Goal: Task Accomplishment & Management: Use online tool/utility

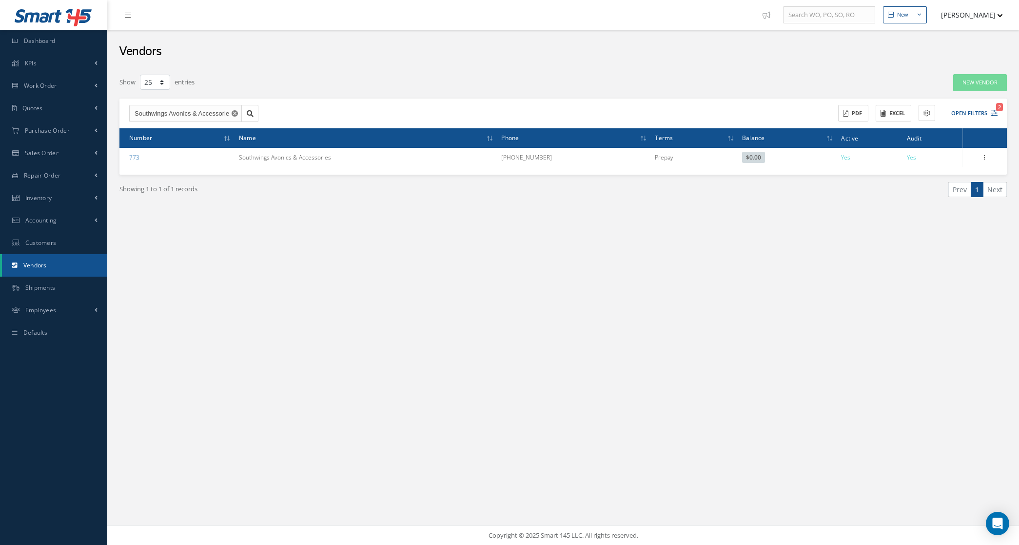
select select "25"
click at [50, 266] on link "Vendors" at bounding box center [54, 265] width 105 height 22
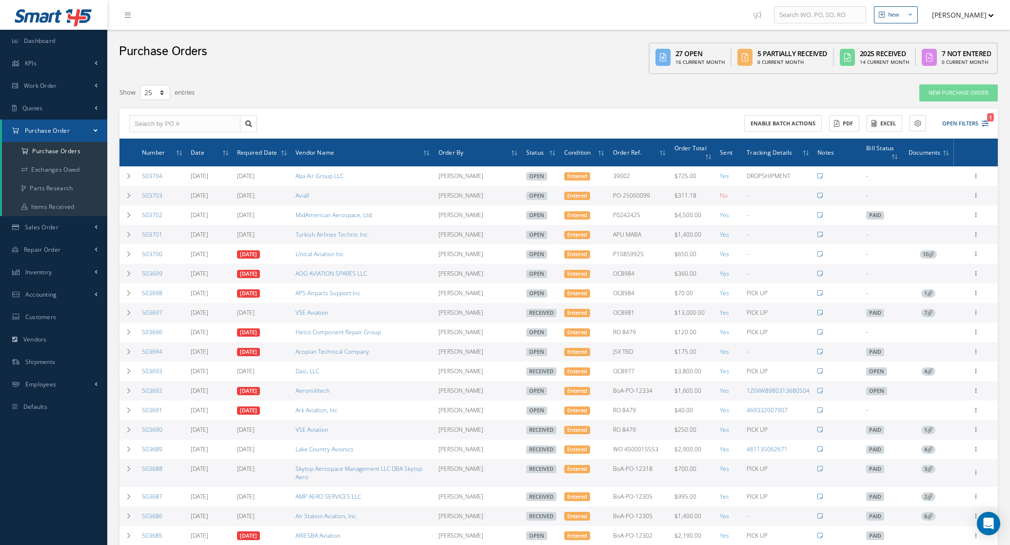
select select "25"
drag, startPoint x: 171, startPoint y: 204, endPoint x: 140, endPoint y: 204, distance: 30.7
click at [140, 204] on td "503703" at bounding box center [162, 196] width 49 height 20
copy link "503703"
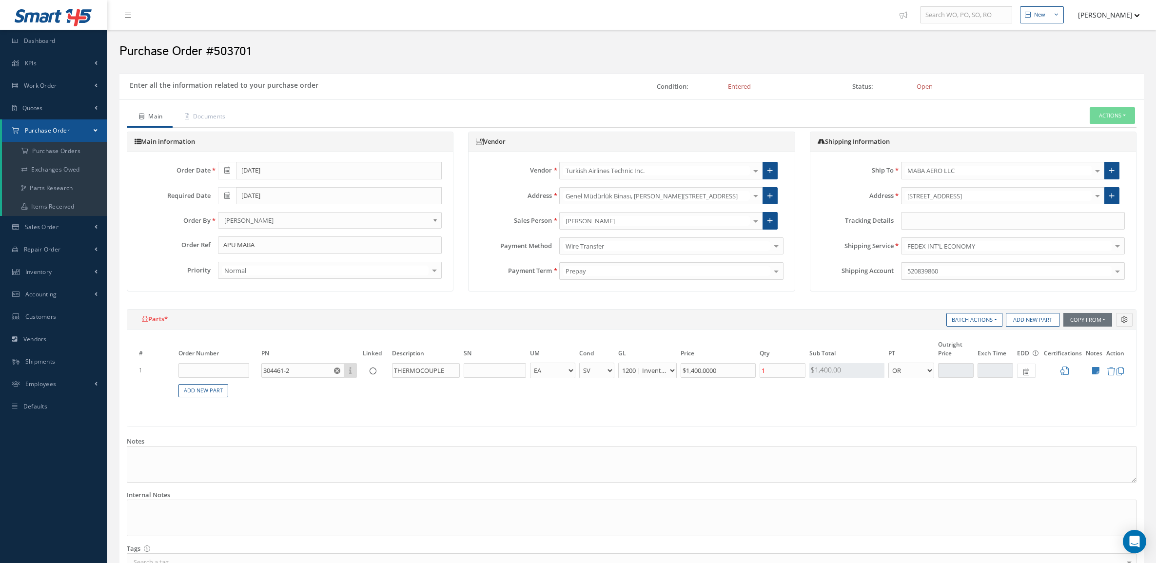
select select "2"
select select "6"
select select "1"
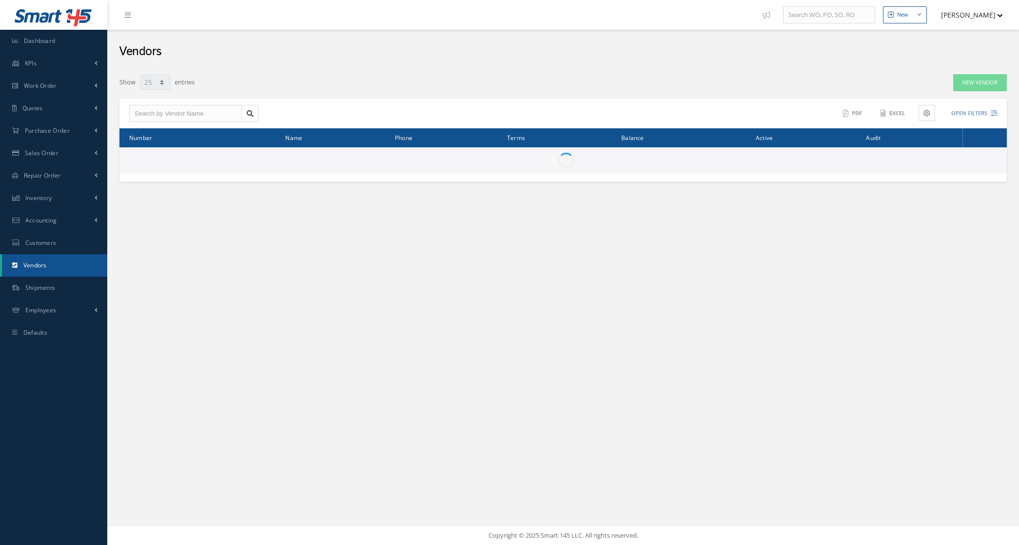
select select "25"
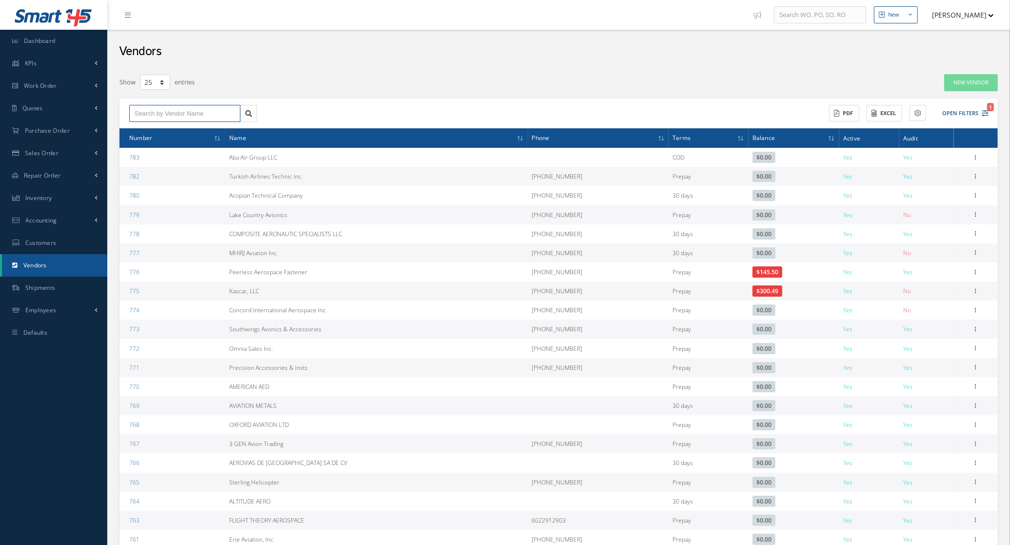
click at [196, 119] on input "text" at bounding box center [184, 114] width 111 height 18
type input "p"
type input "pr"
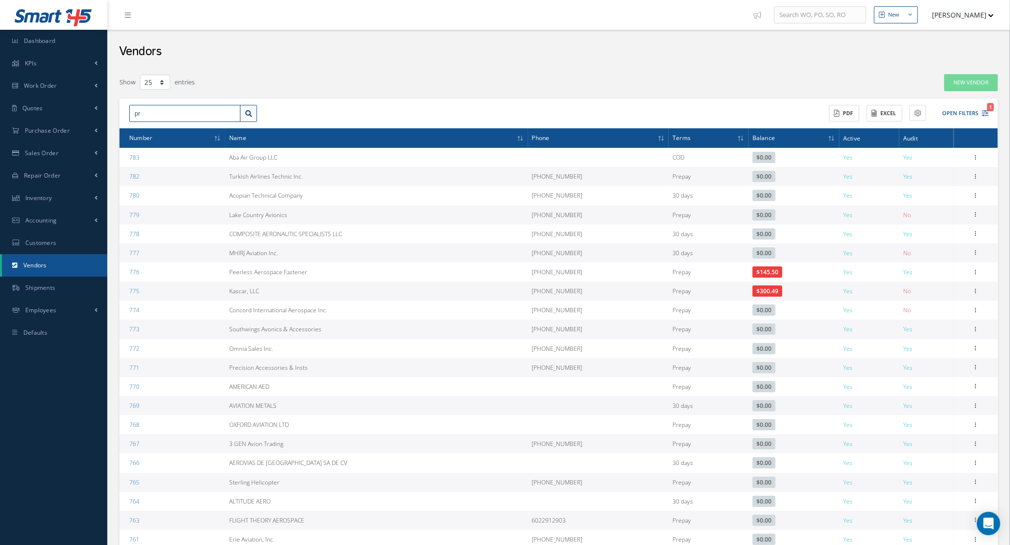
type input "pre"
type input "prec"
type input "preci"
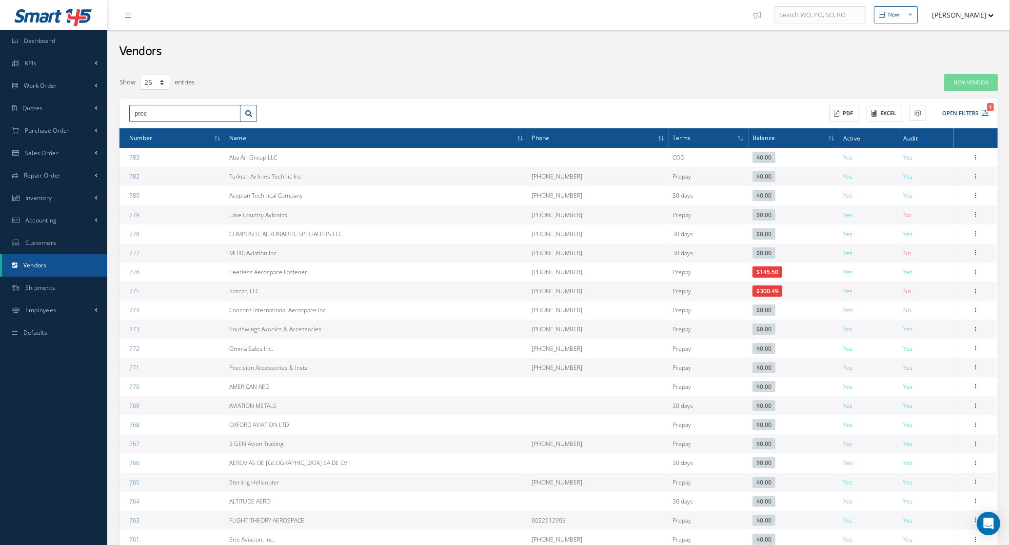
type input "preci"
type input "precis"
type input "precisi"
type input "precisio"
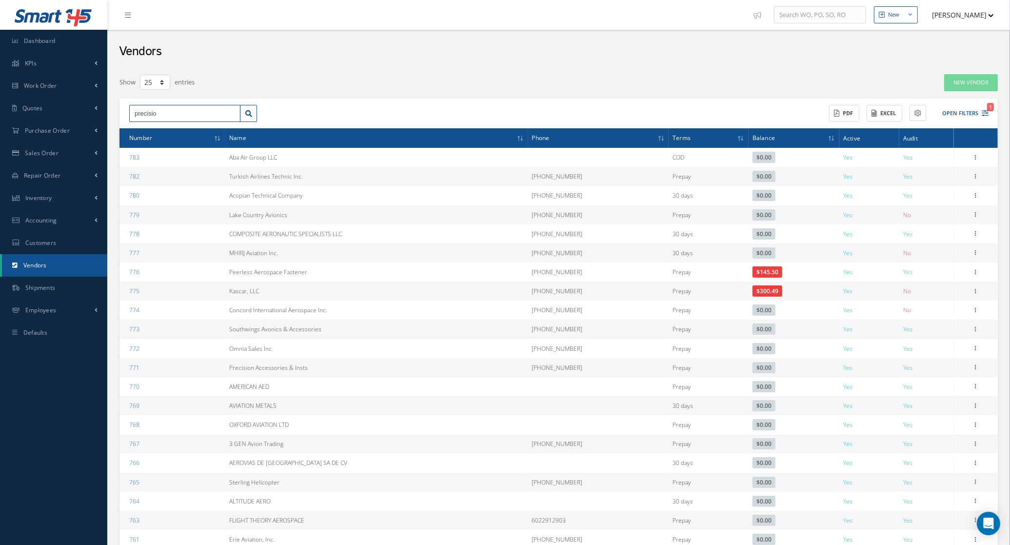
type input "precision"
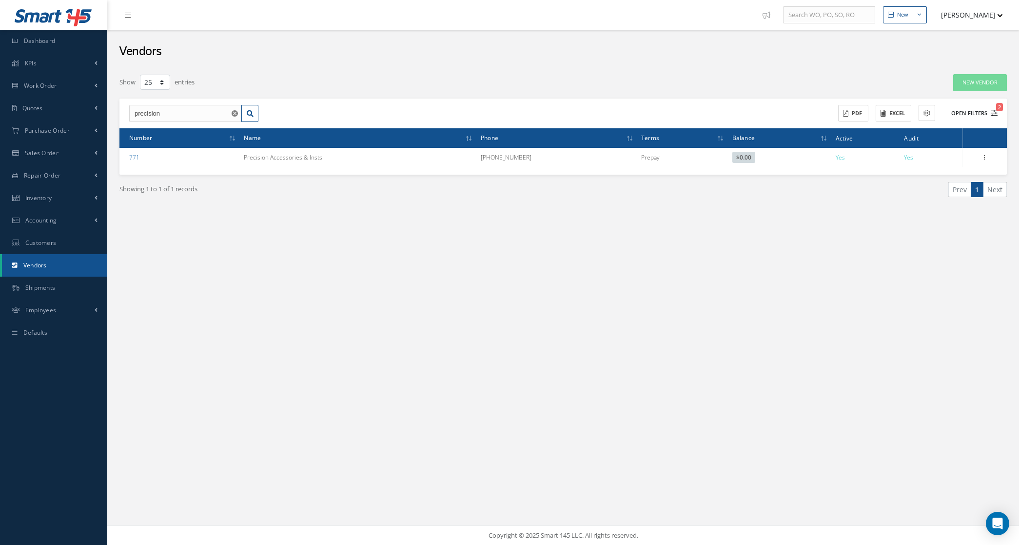
click at [983, 114] on button "Open Filters 2" at bounding box center [969, 113] width 55 height 16
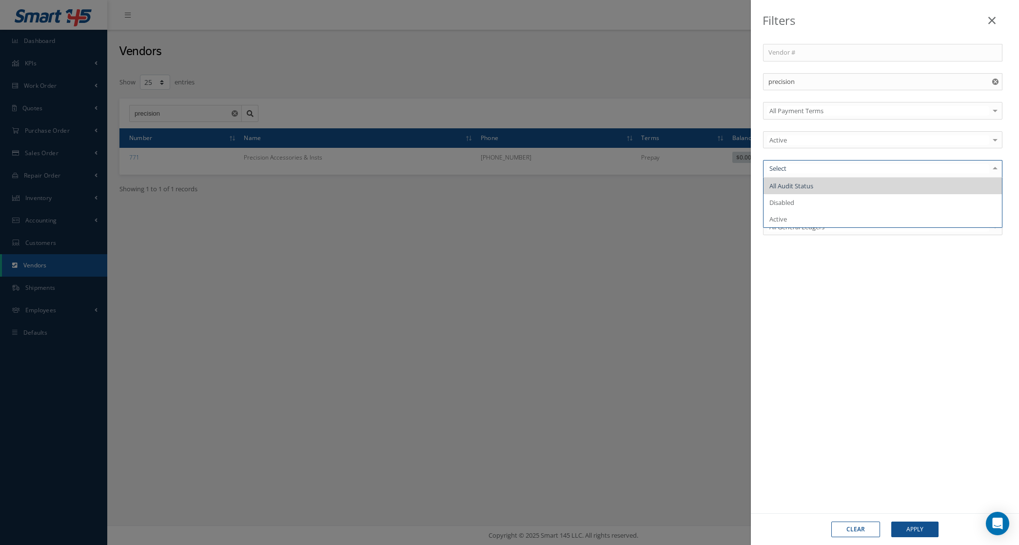
click at [820, 188] on span "All Audit Status" at bounding box center [883, 185] width 238 height 17
click at [812, 145] on div "Active" at bounding box center [882, 140] width 239 height 18
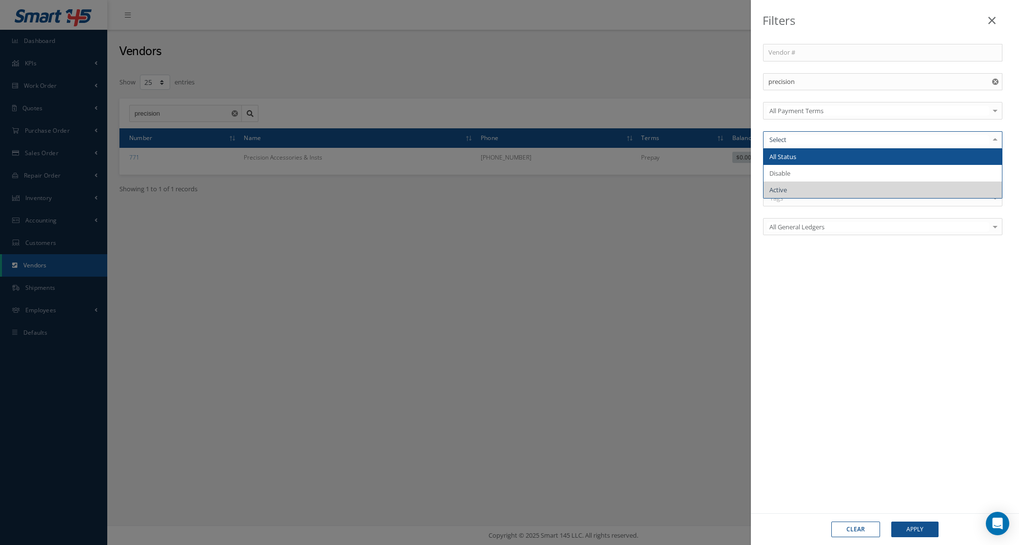
click at [812, 151] on span "All Status" at bounding box center [883, 156] width 238 height 17
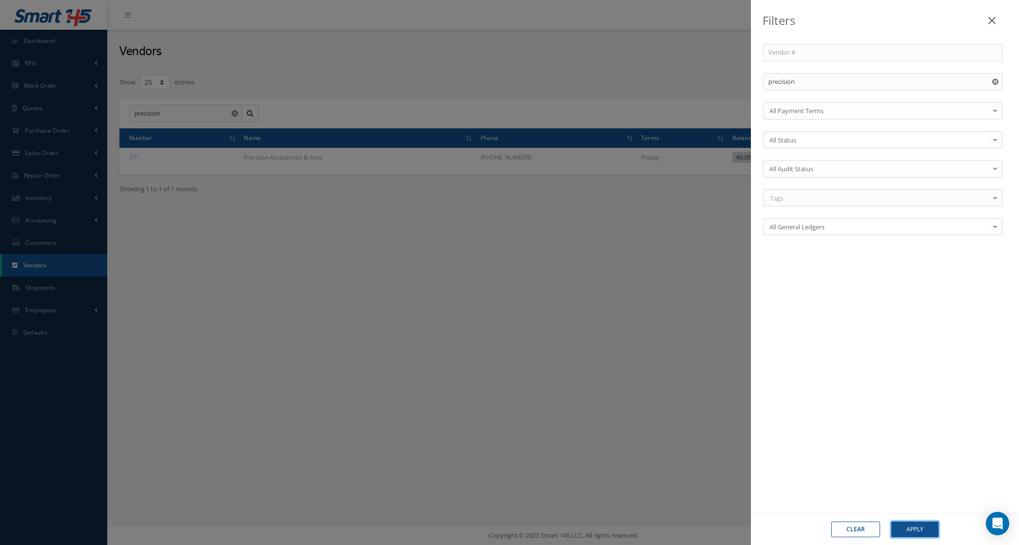
click at [903, 529] on button "Apply" at bounding box center [914, 529] width 47 height 16
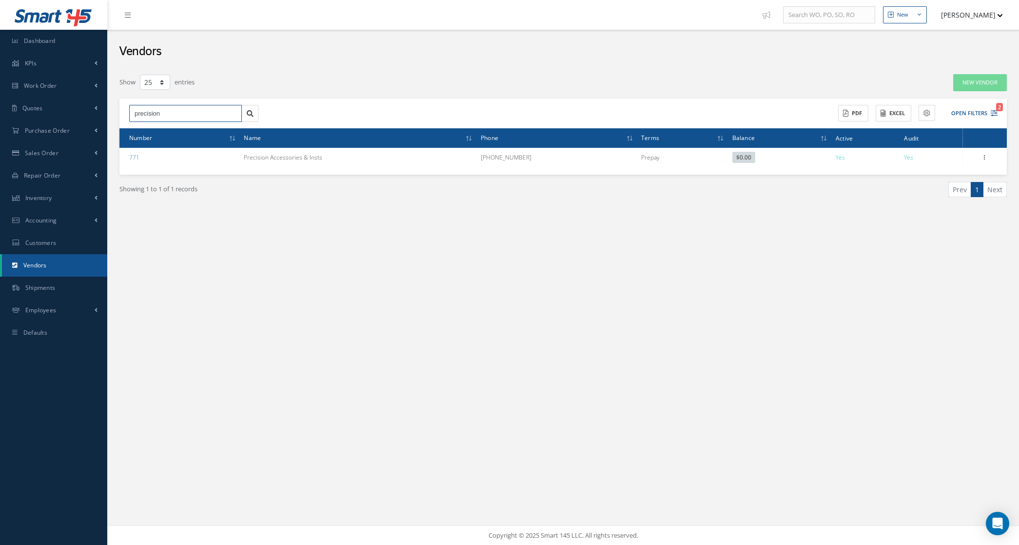
click at [193, 112] on input "precision" at bounding box center [185, 114] width 113 height 18
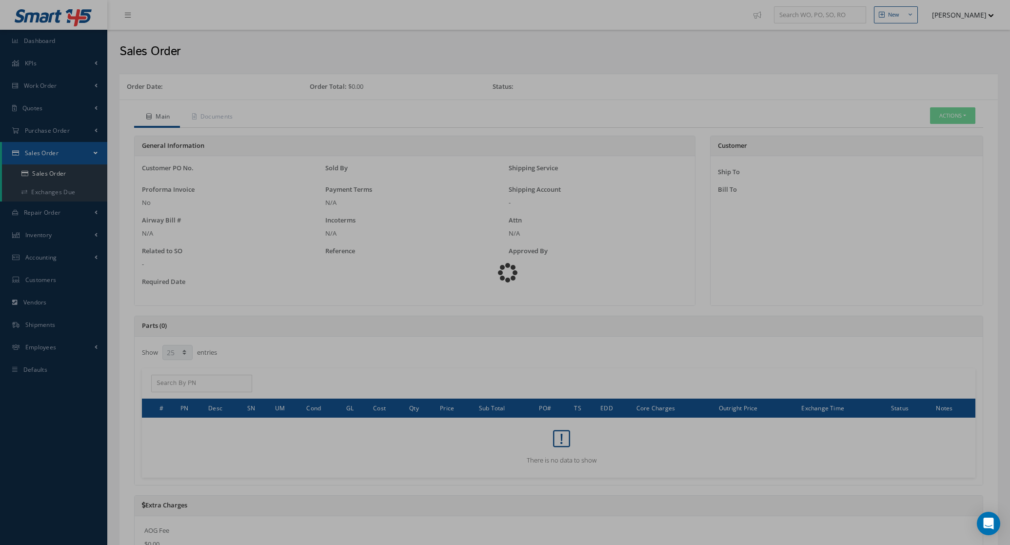
select select "25"
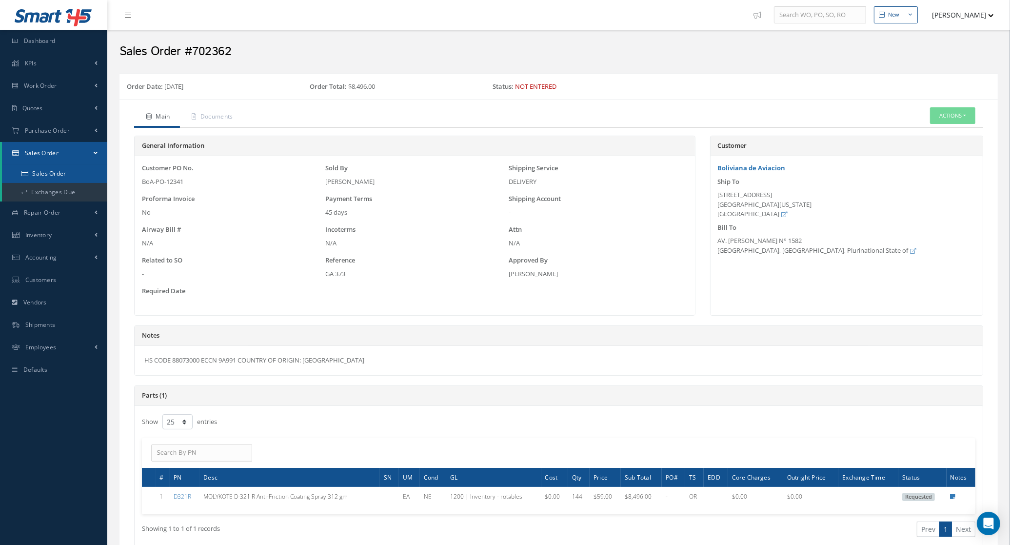
click at [54, 164] on link "Sales Order" at bounding box center [54, 173] width 105 height 19
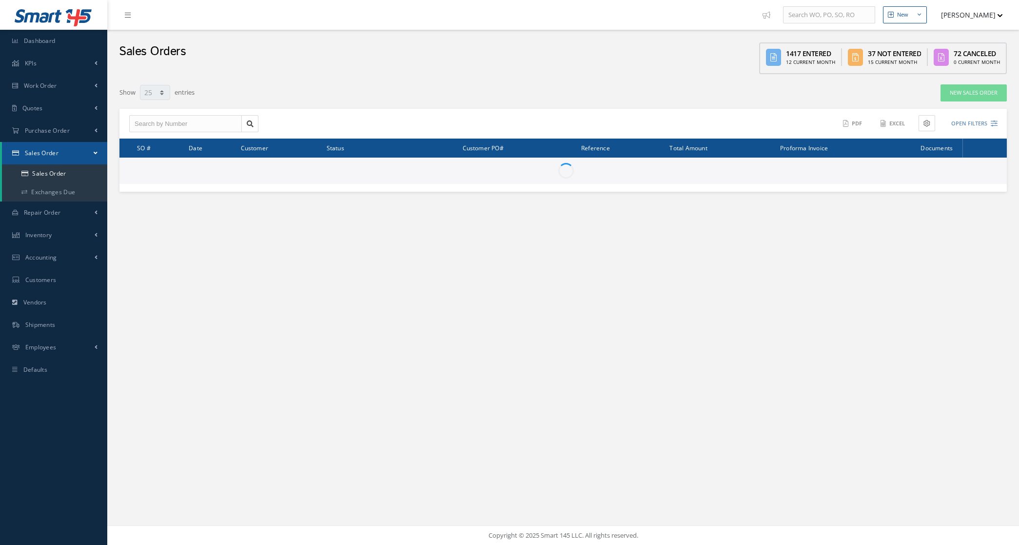
select select "25"
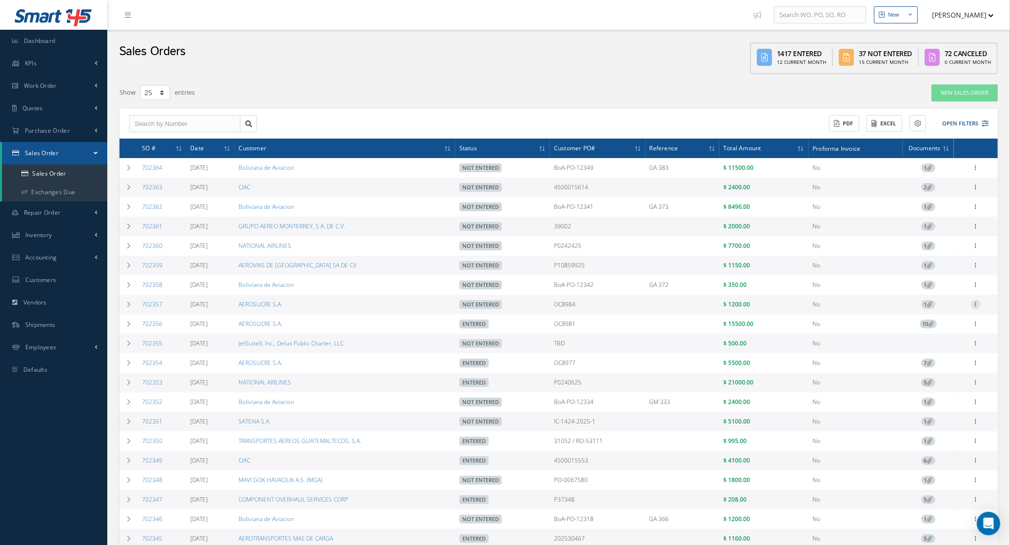
click at [976, 307] on icon at bounding box center [976, 303] width 10 height 8
click at [934, 358] on link "Documents" at bounding box center [930, 360] width 77 height 13
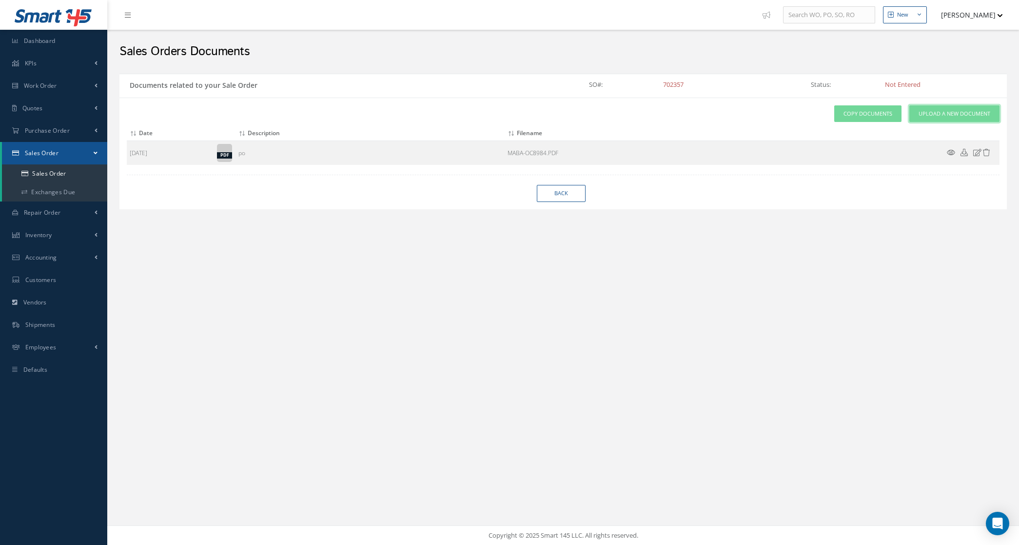
drag, startPoint x: 918, startPoint y: 118, endPoint x: 870, endPoint y: 120, distance: 47.8
click at [918, 118] on link "Upload a New Document" at bounding box center [954, 113] width 90 height 17
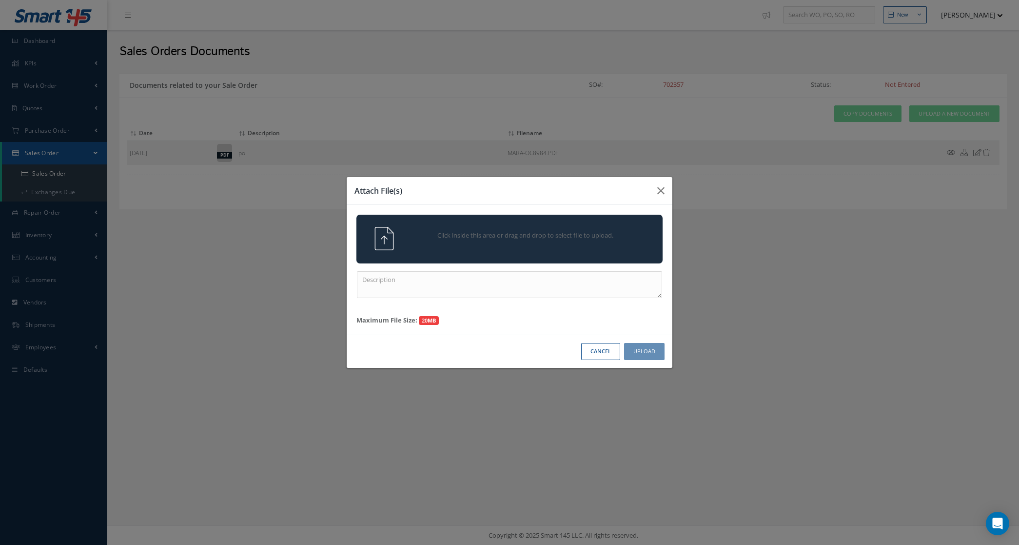
click at [529, 232] on span "Click inside this area or drag and drop to select file to upload." at bounding box center [525, 236] width 221 height 10
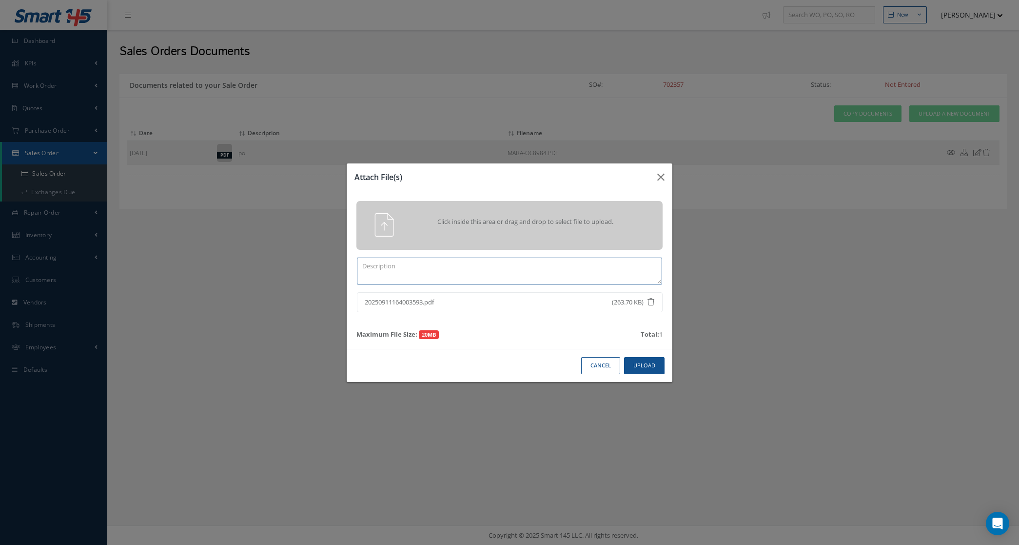
drag, startPoint x: 528, startPoint y: 271, endPoint x: 532, endPoint y: 266, distance: 5.9
click at [528, 271] on textarea at bounding box center [509, 270] width 305 height 27
type textarea "certs MS21922-6"
click at [654, 374] on button "Upload" at bounding box center [644, 365] width 40 height 17
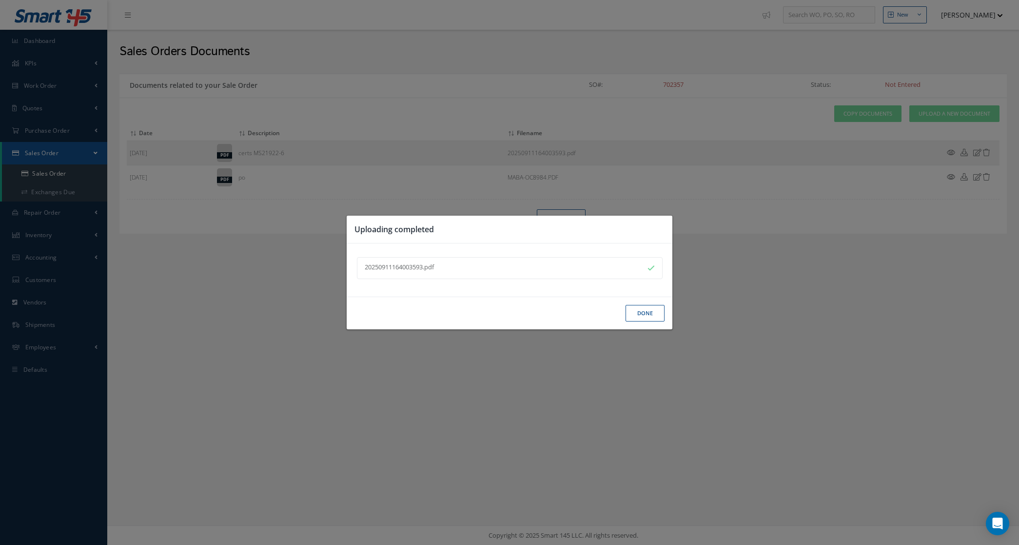
click at [643, 315] on button "Done" at bounding box center [645, 313] width 39 height 17
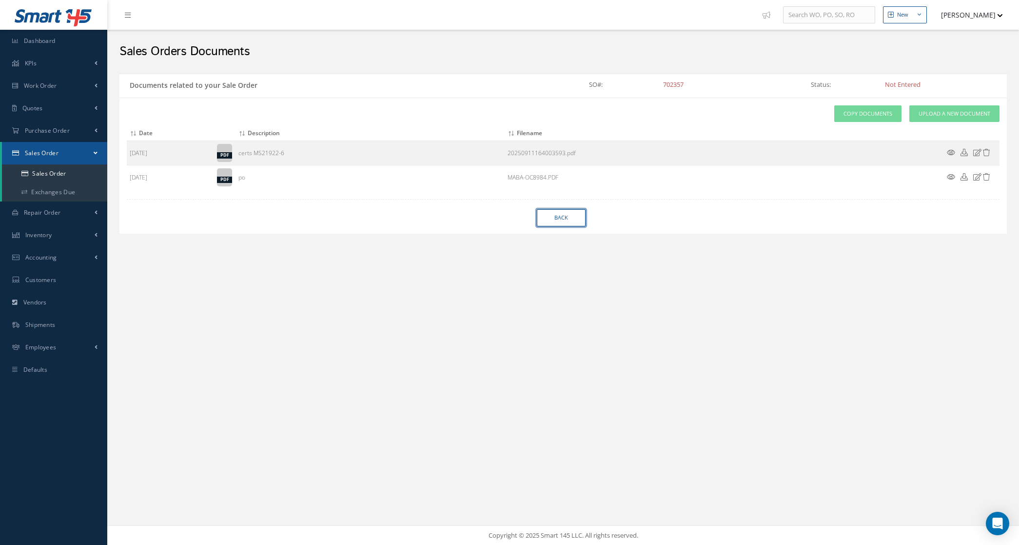
drag, startPoint x: 569, startPoint y: 224, endPoint x: 544, endPoint y: 216, distance: 25.7
click at [569, 224] on link "Back" at bounding box center [561, 217] width 49 height 17
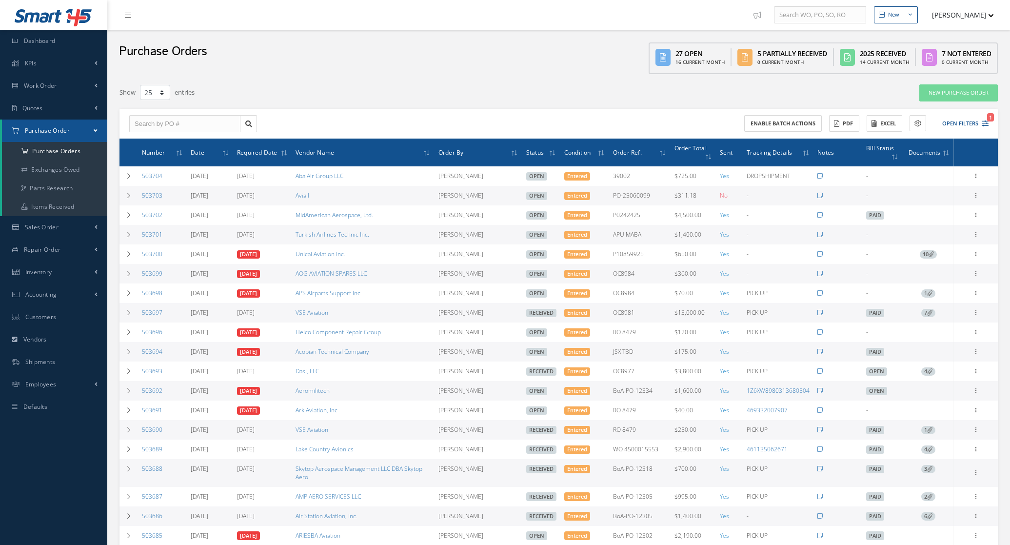
select select "25"
click at [959, 116] on button "Open Filters 1" at bounding box center [960, 124] width 55 height 16
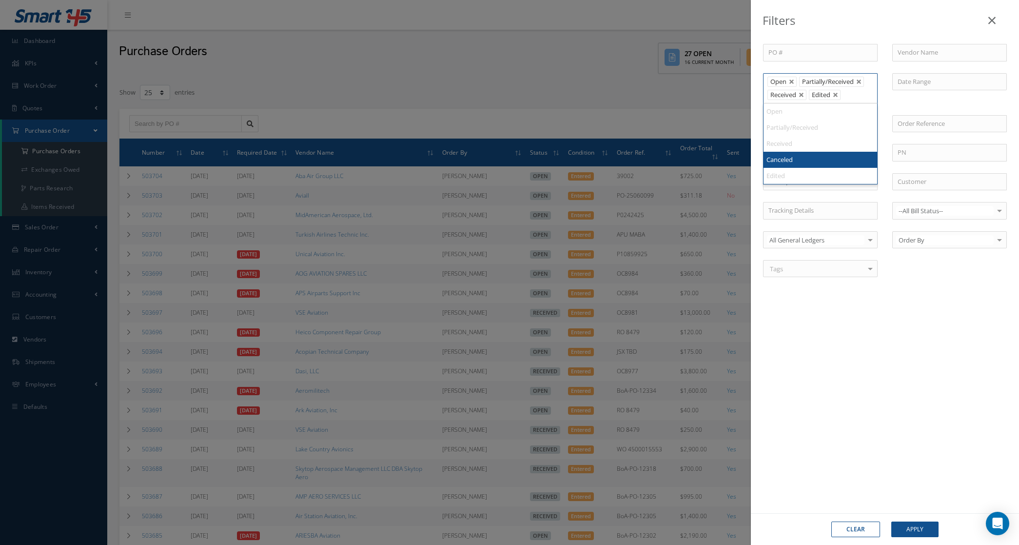
click at [802, 101] on ul "Open Partially/Received Received Edited" at bounding box center [820, 88] width 115 height 30
click at [802, 96] on link at bounding box center [802, 95] width 6 height 6
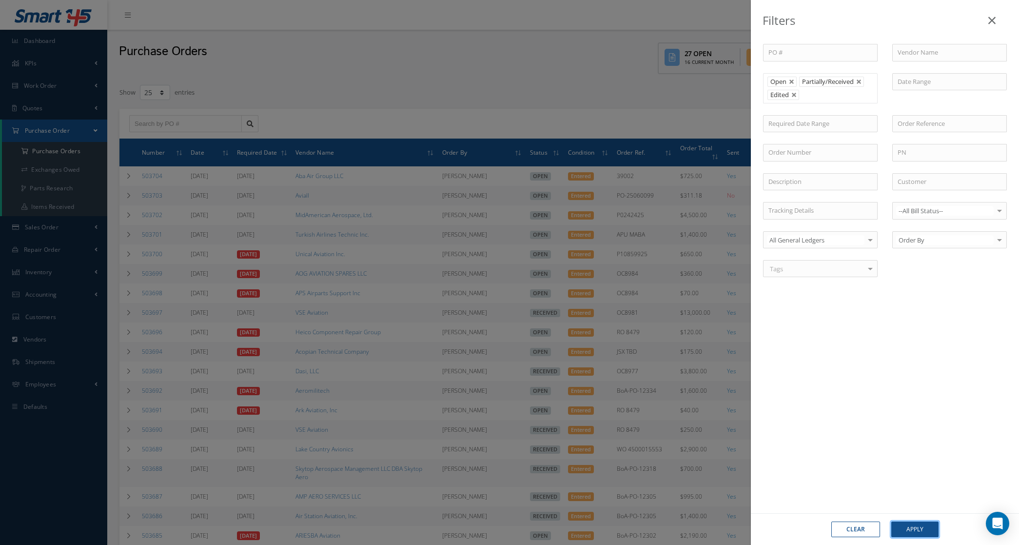
click at [913, 527] on button "Apply" at bounding box center [914, 529] width 47 height 16
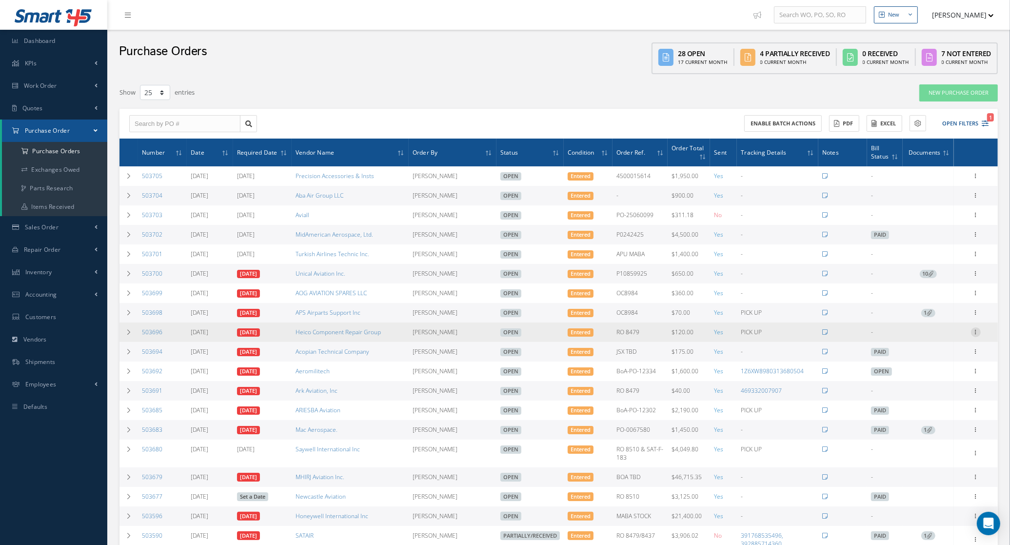
click at [976, 335] on icon at bounding box center [976, 331] width 10 height 8
click at [932, 339] on link "Receive" at bounding box center [930, 338] width 77 height 13
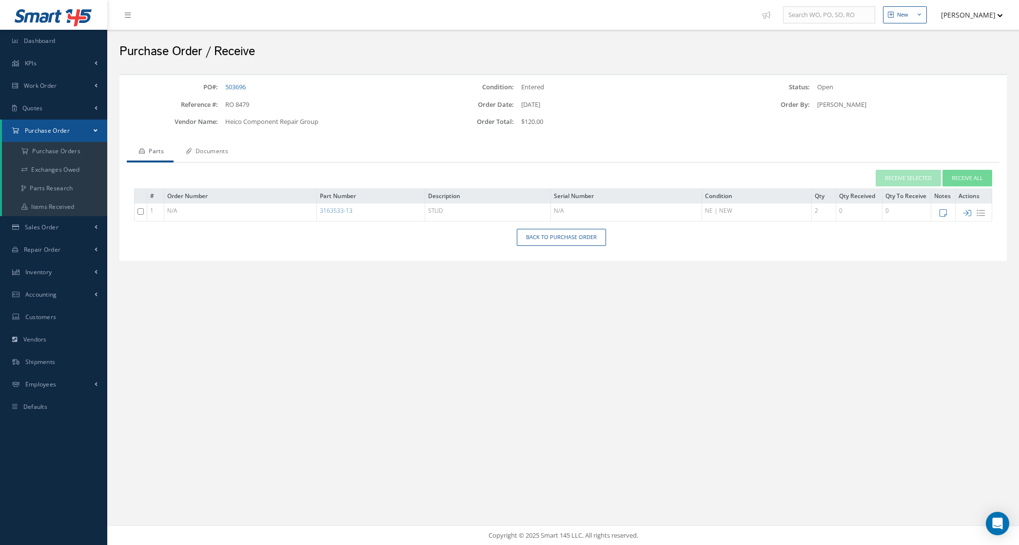
click at [203, 150] on link "Documents" at bounding box center [206, 152] width 64 height 20
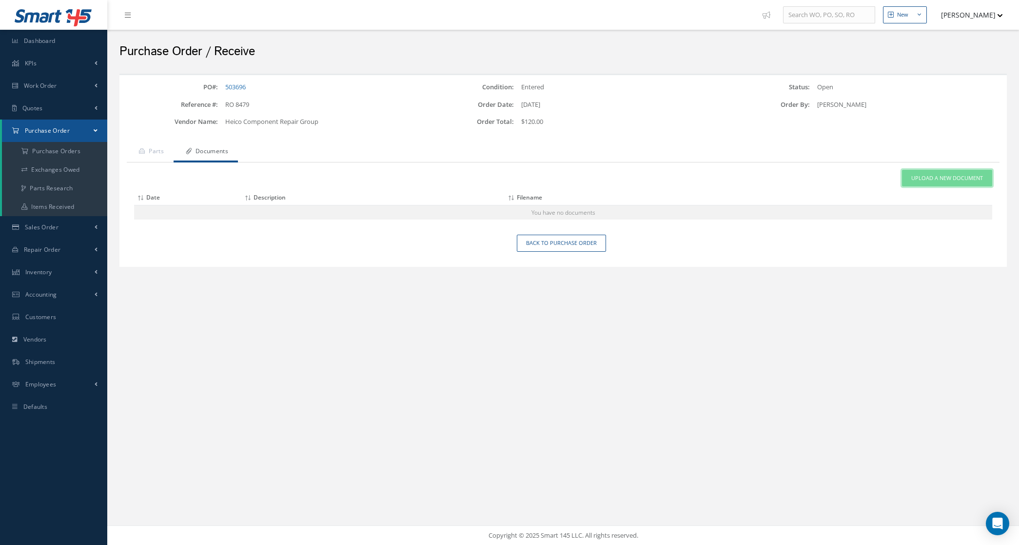
click at [946, 176] on span "Upload a New Document" at bounding box center [947, 178] width 72 height 8
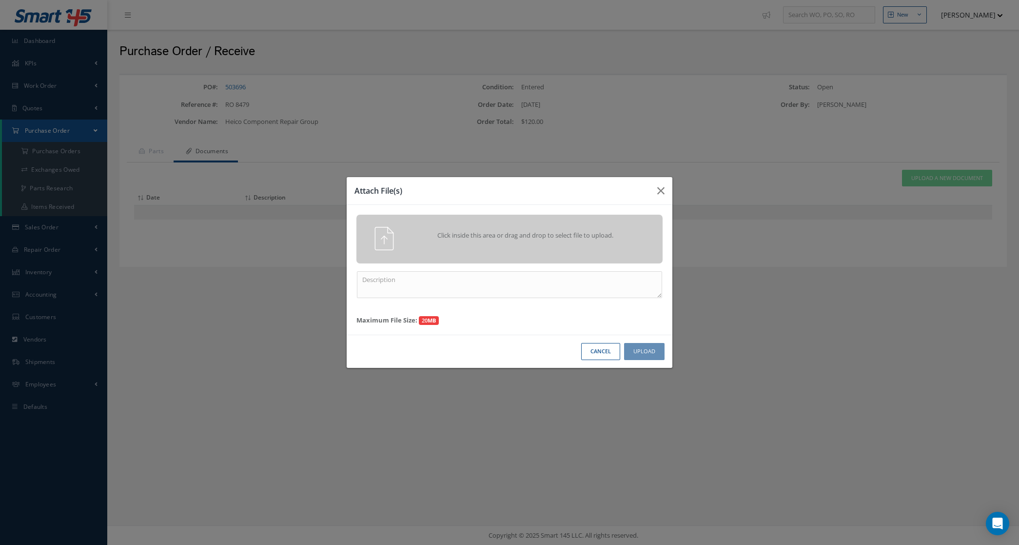
click at [426, 252] on div "Click inside this area or drag and drop to select file to upload." at bounding box center [509, 239] width 306 height 49
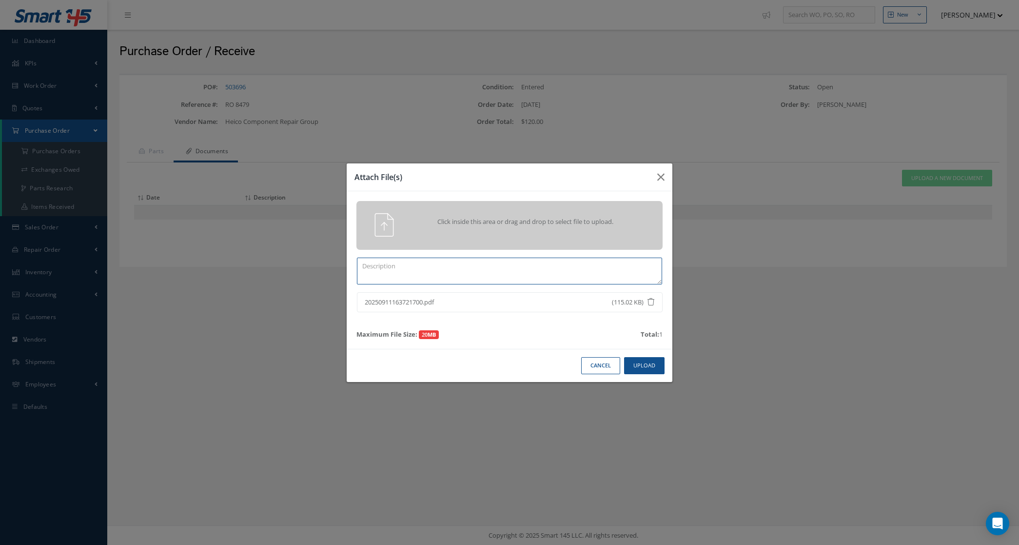
click at [528, 269] on textarea at bounding box center [509, 270] width 305 height 27
type textarea "certs"
click at [628, 363] on button "Upload" at bounding box center [644, 365] width 40 height 17
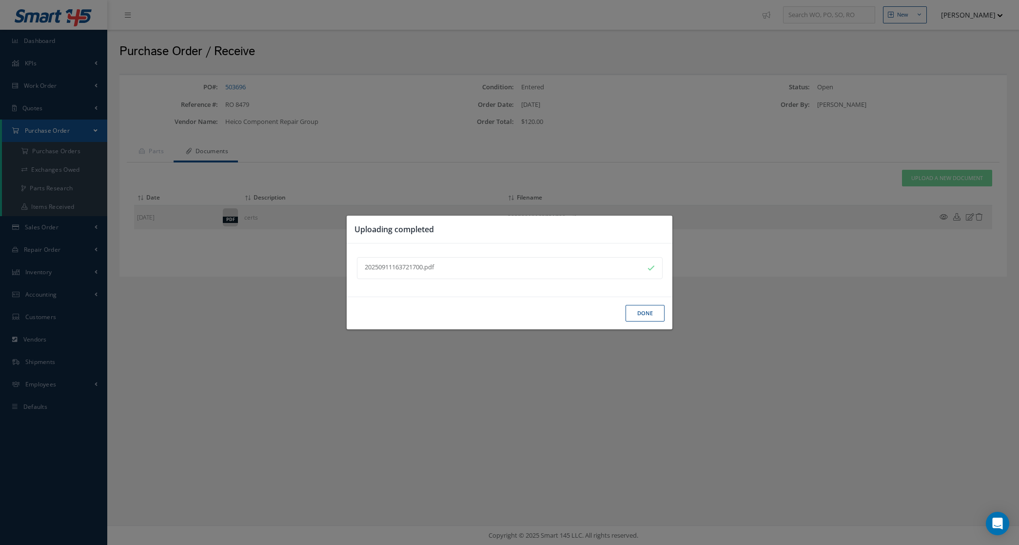
click at [639, 322] on div "Done" at bounding box center [510, 312] width 326 height 33
click at [639, 315] on button "Done" at bounding box center [645, 313] width 39 height 17
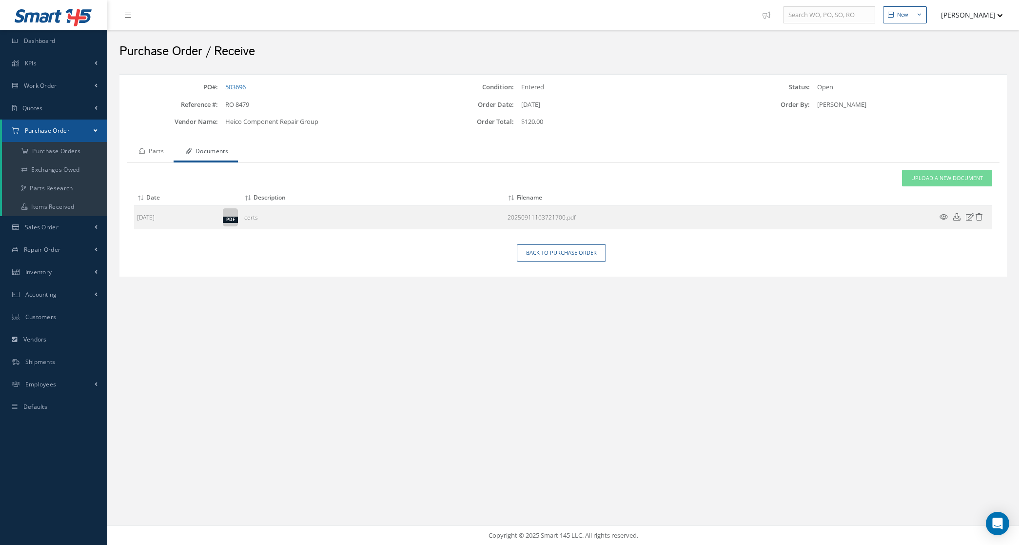
click at [159, 145] on link "Parts" at bounding box center [150, 152] width 47 height 20
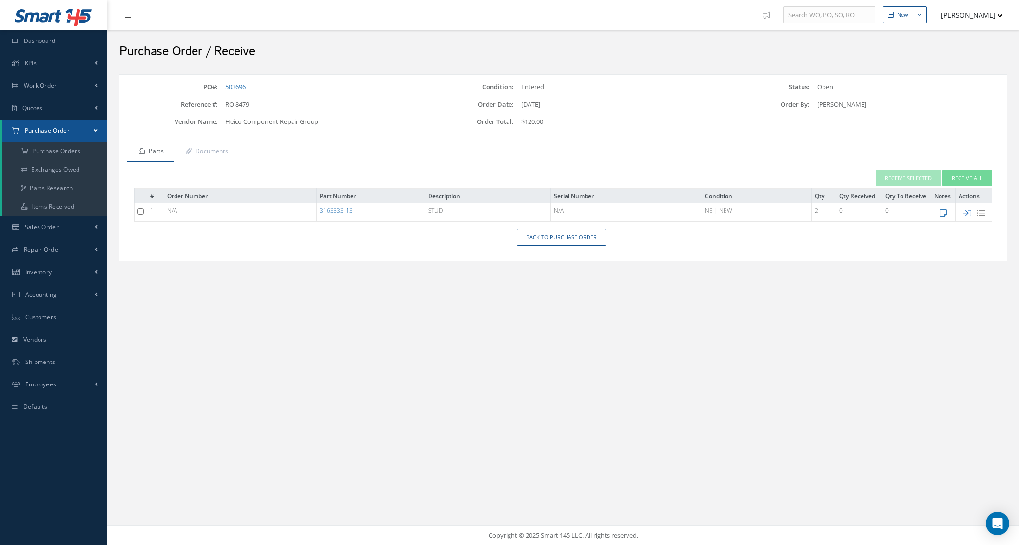
click at [965, 213] on icon at bounding box center [967, 213] width 8 height 8
type input "[DATE]"
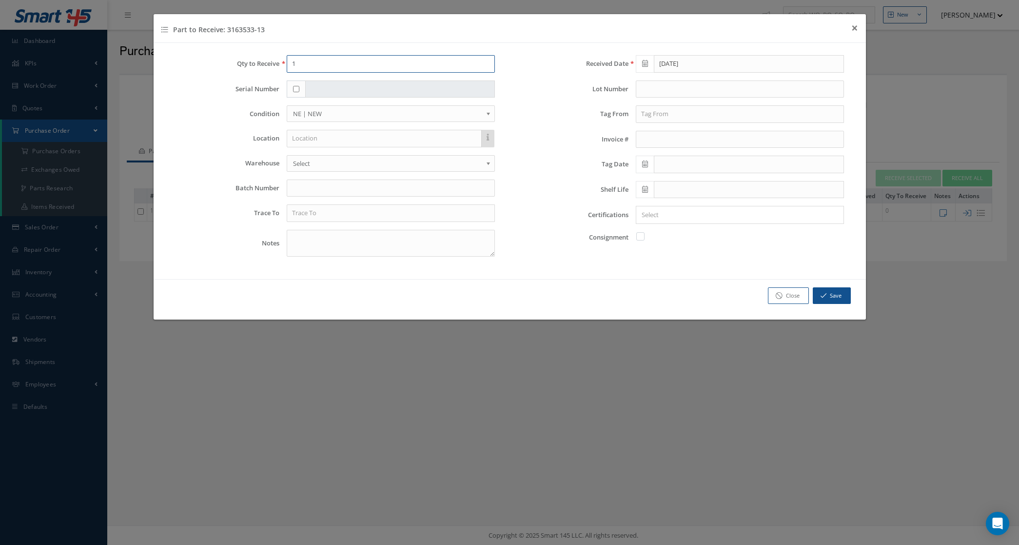
drag, startPoint x: 301, startPoint y: 67, endPoint x: 182, endPoint y: 67, distance: 119.0
click at [182, 67] on div "Qty to Receive 1" at bounding box center [335, 64] width 334 height 18
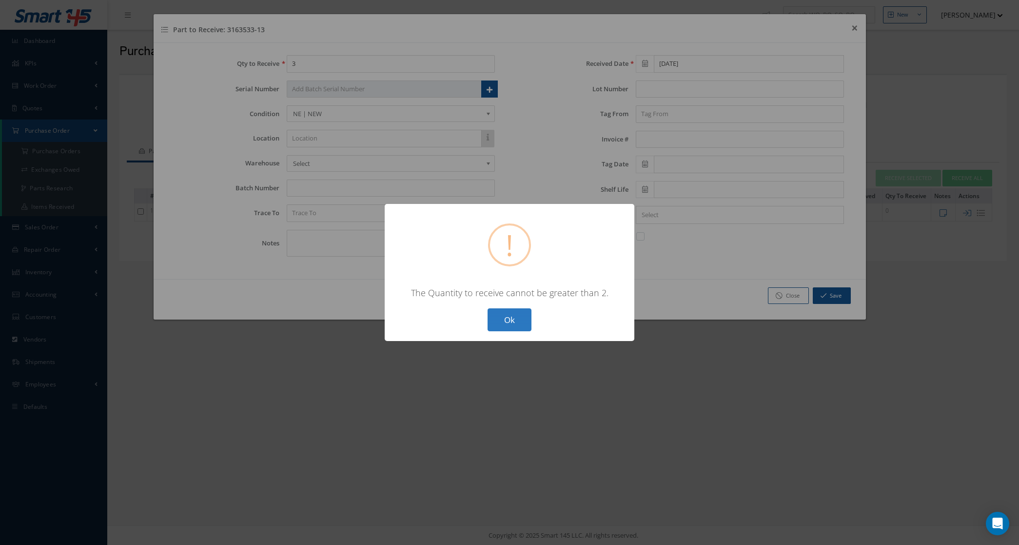
click at [510, 309] on button "Ok" at bounding box center [510, 319] width 44 height 23
type input "2"
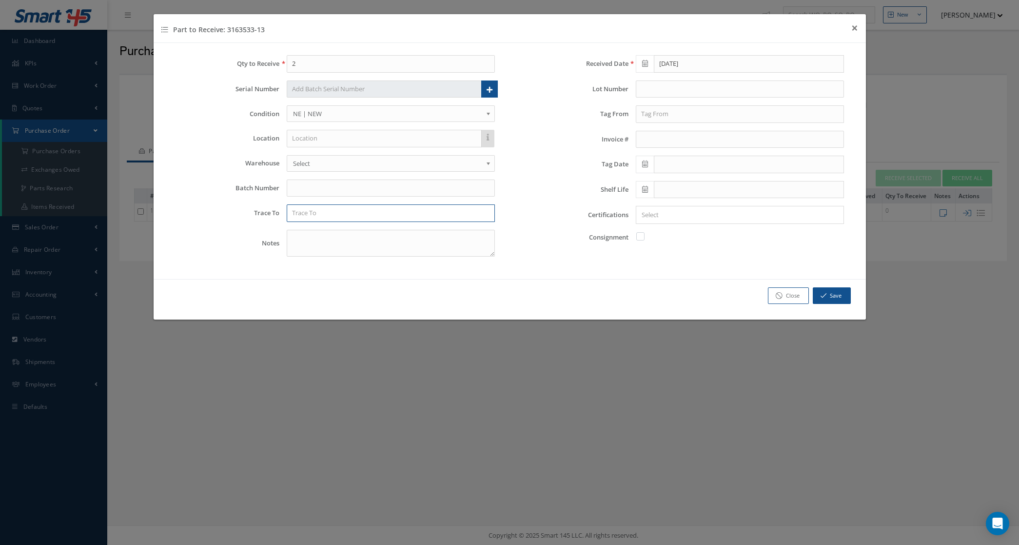
click at [397, 209] on input "text" at bounding box center [391, 213] width 208 height 18
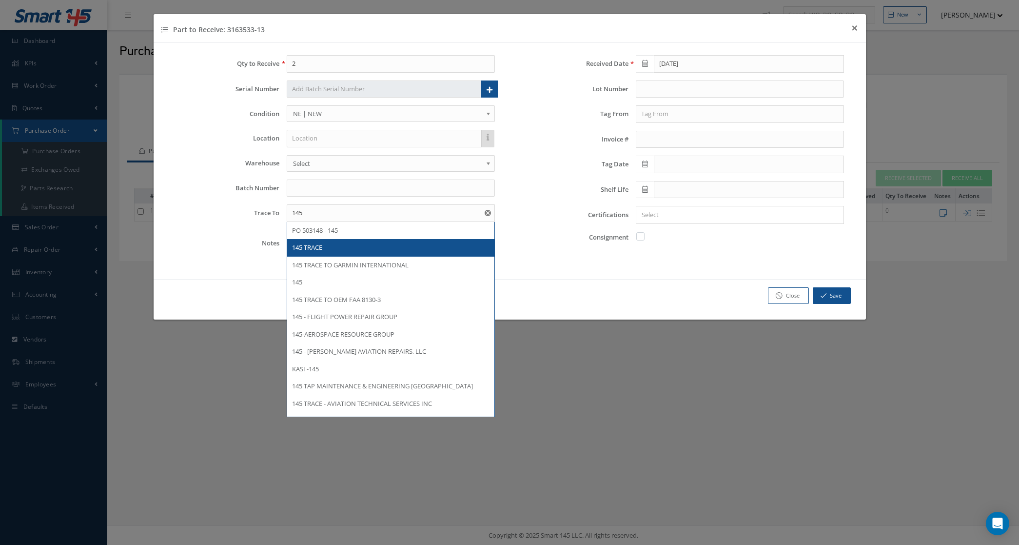
click at [351, 253] on div "145 TRACE" at bounding box center [390, 248] width 197 height 10
type input "145 TRACE"
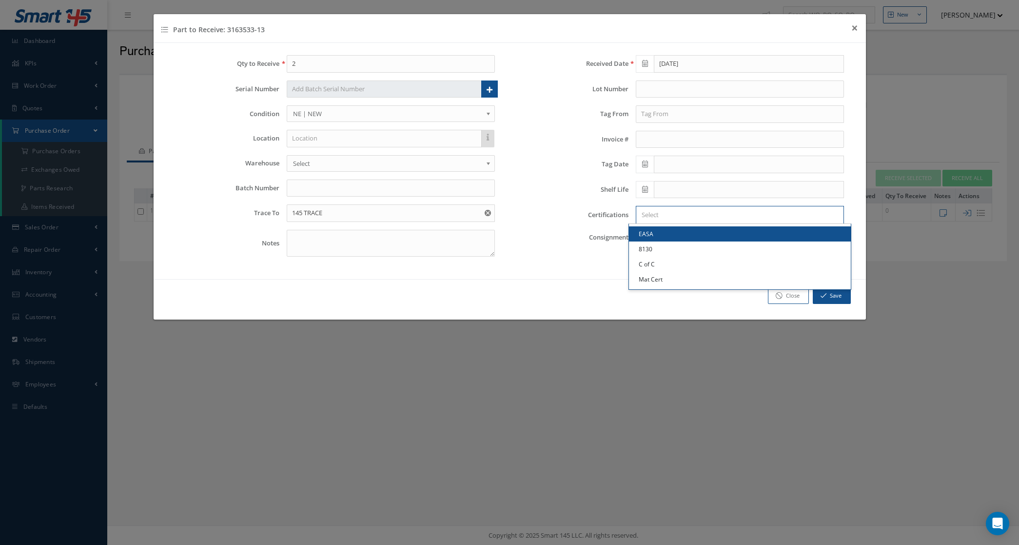
click at [649, 216] on input "Search for option" at bounding box center [737, 215] width 201 height 10
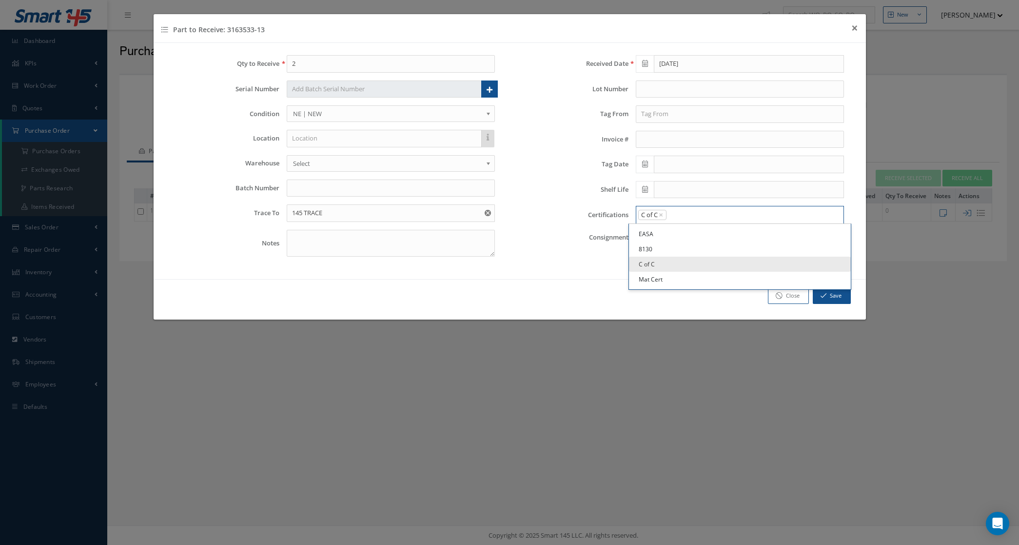
click at [690, 218] on input "Search for option" at bounding box center [752, 215] width 170 height 10
click at [679, 279] on link "Mat Cert" at bounding box center [740, 279] width 222 height 15
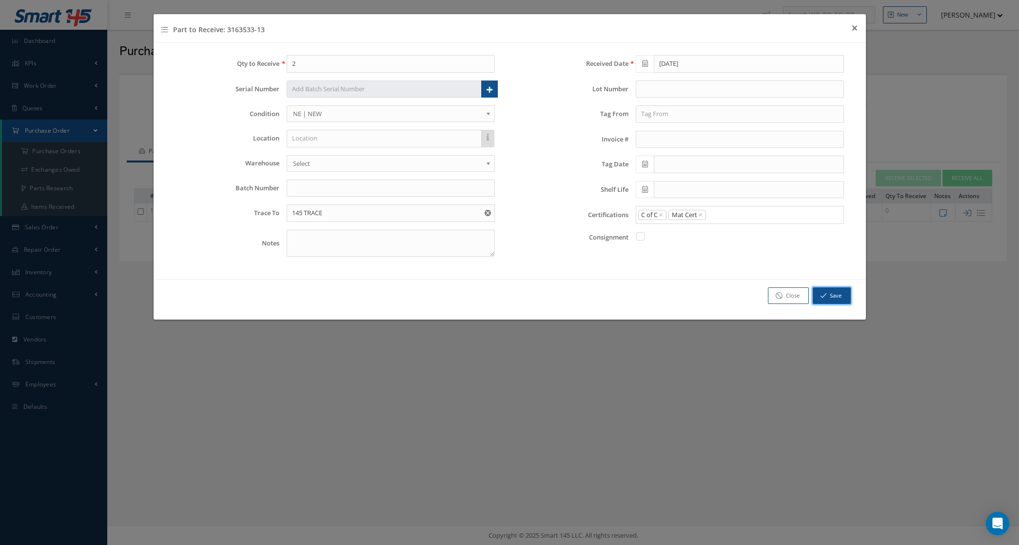
click at [832, 297] on button "Save" at bounding box center [832, 295] width 38 height 17
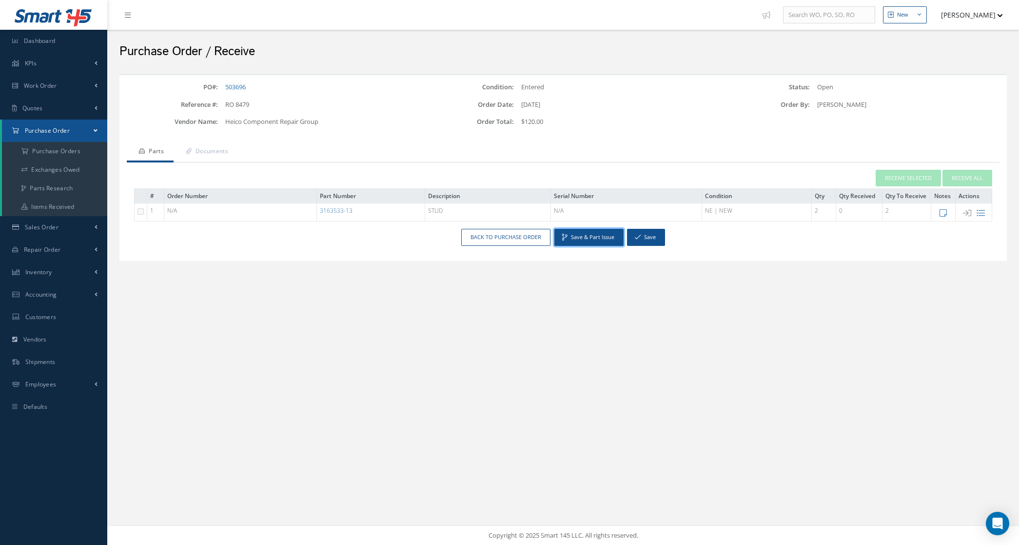
click at [574, 242] on button "Save & Part Issue" at bounding box center [588, 237] width 69 height 17
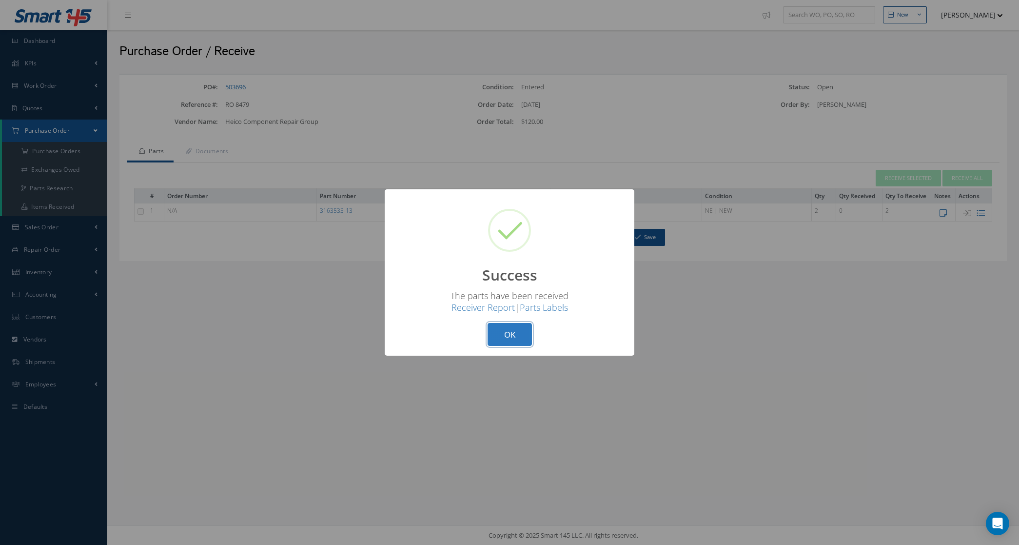
click at [518, 339] on button "OK" at bounding box center [510, 334] width 44 height 23
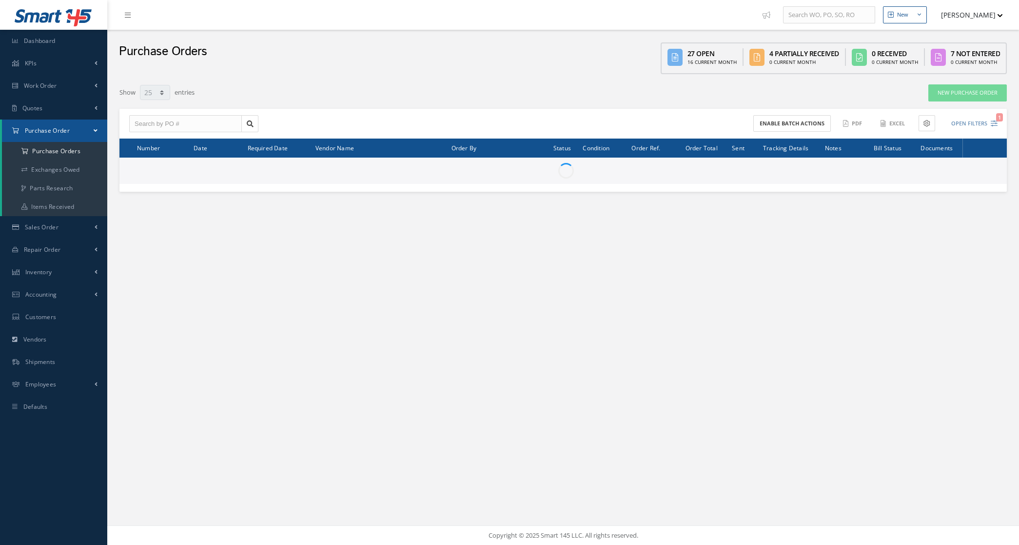
select select "25"
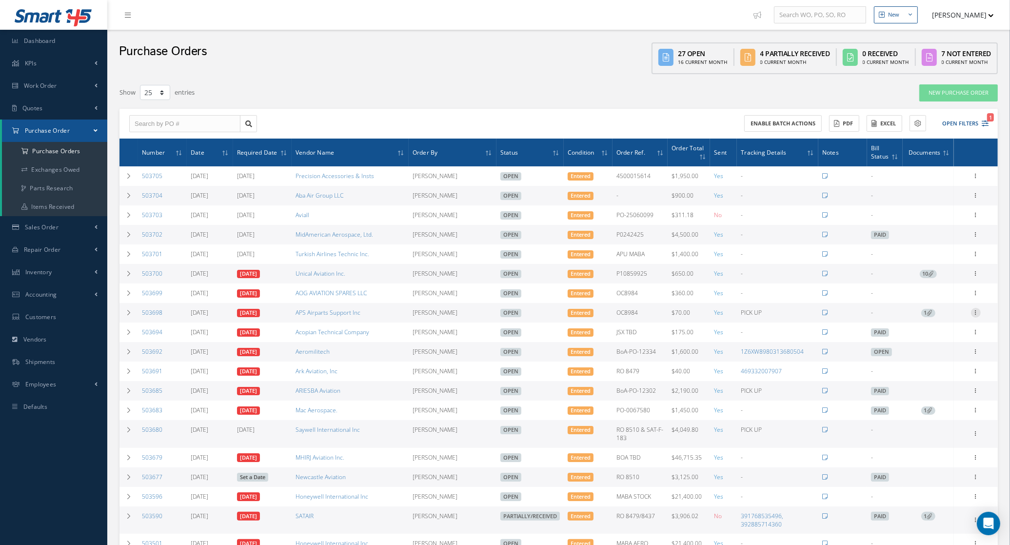
click at [978, 314] on icon at bounding box center [976, 312] width 10 height 8
click at [931, 322] on link "Receive" at bounding box center [930, 319] width 77 height 13
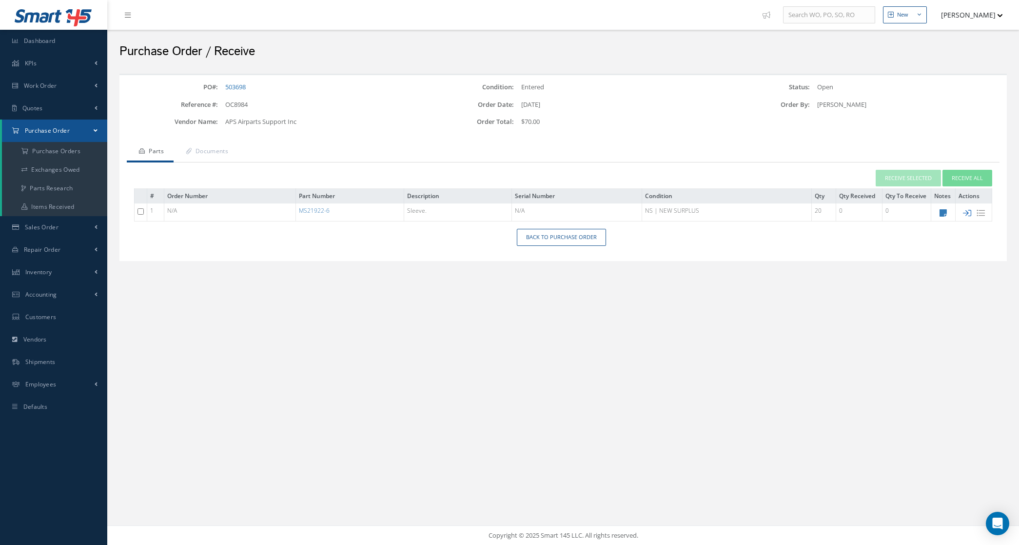
click at [968, 215] on icon at bounding box center [967, 213] width 8 height 8
type input "[DATE]"
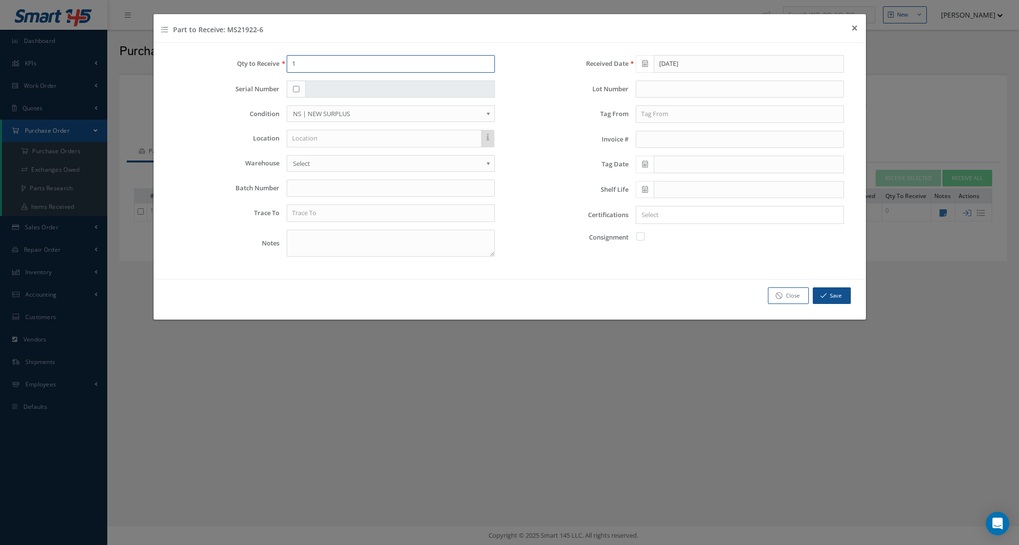
drag, startPoint x: 308, startPoint y: 59, endPoint x: 206, endPoint y: 53, distance: 102.1
click at [191, 65] on div "Qty to Receive 1" at bounding box center [335, 64] width 334 height 18
type input "20"
click at [357, 208] on input "text" at bounding box center [391, 213] width 208 height 18
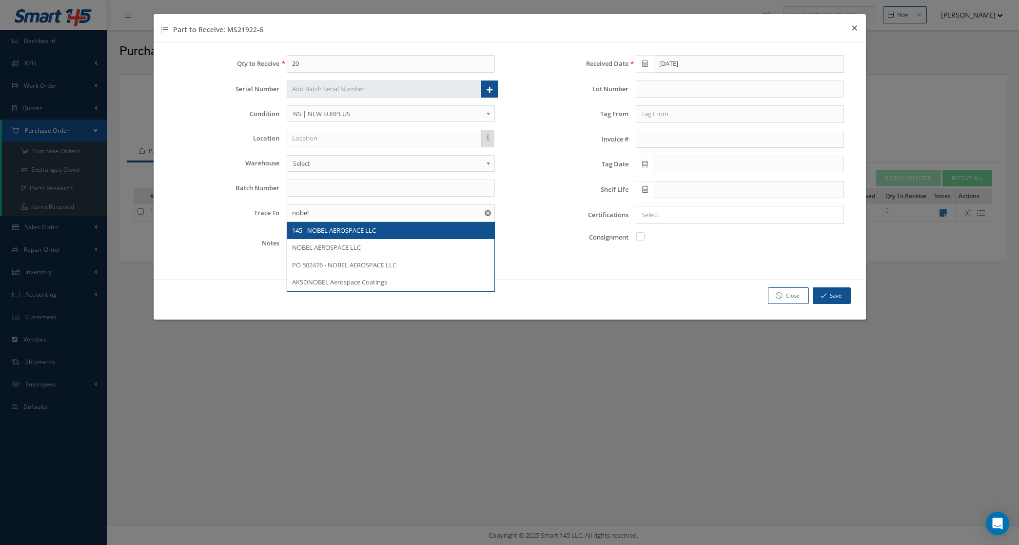
click at [362, 228] on span "145 - NOBEL AEROSPACE LLC" at bounding box center [334, 230] width 84 height 9
type input "145 - NOBEL AEROSPACE LLC"
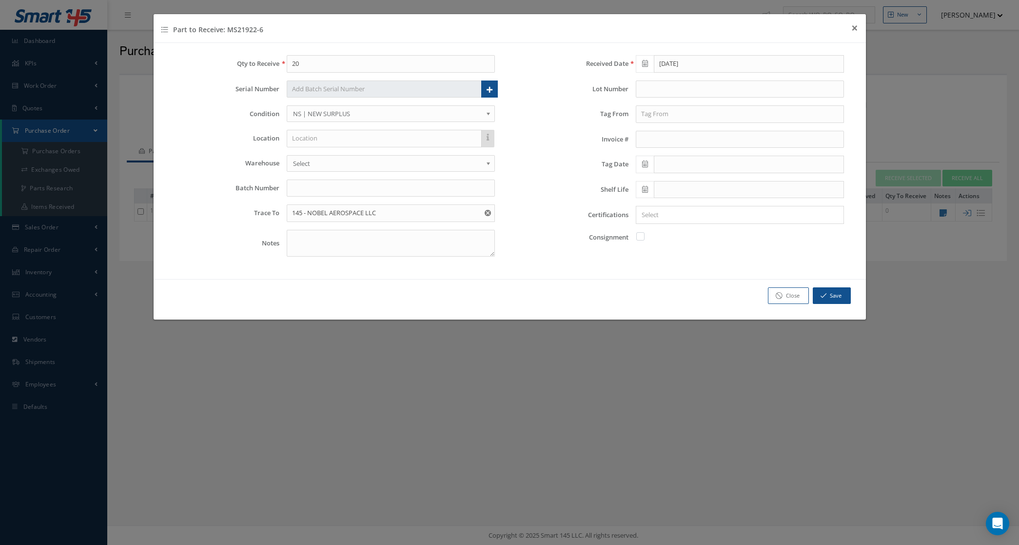
click at [663, 221] on div at bounding box center [737, 215] width 203 height 12
click at [662, 210] on div "× Loading..." at bounding box center [740, 215] width 208 height 18
click at [663, 215] on input "Search for option" at bounding box center [737, 215] width 201 height 10
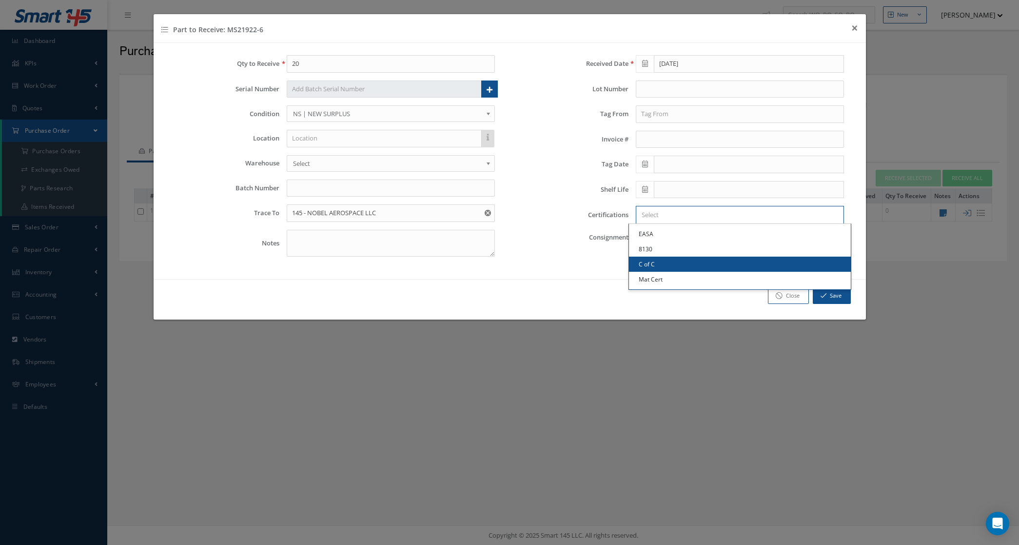
click at [662, 267] on link "C of C" at bounding box center [740, 263] width 222 height 15
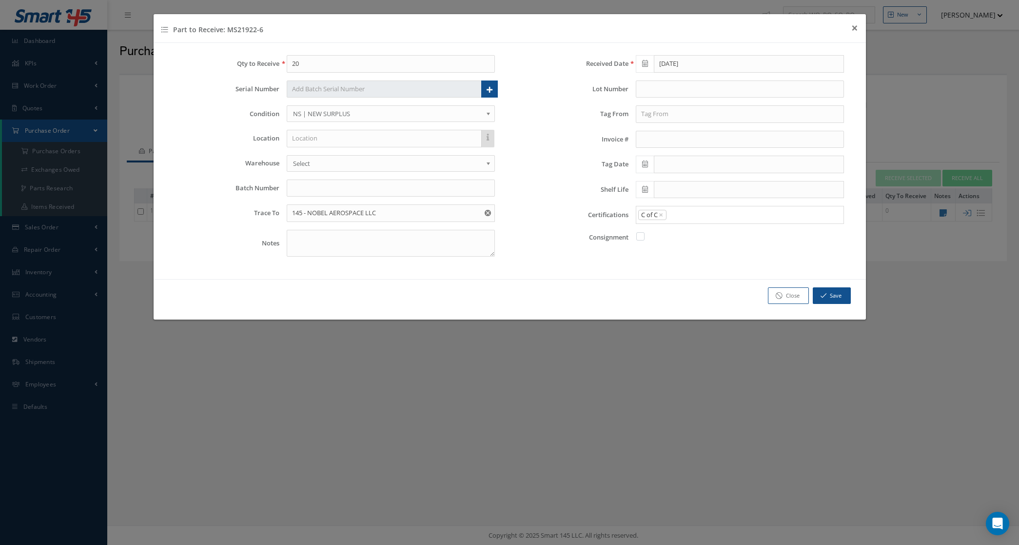
click at [690, 218] on input "Search for option" at bounding box center [752, 215] width 170 height 10
click at [672, 278] on link "Mat Cert" at bounding box center [740, 279] width 222 height 15
click at [829, 291] on button "Save" at bounding box center [832, 295] width 38 height 17
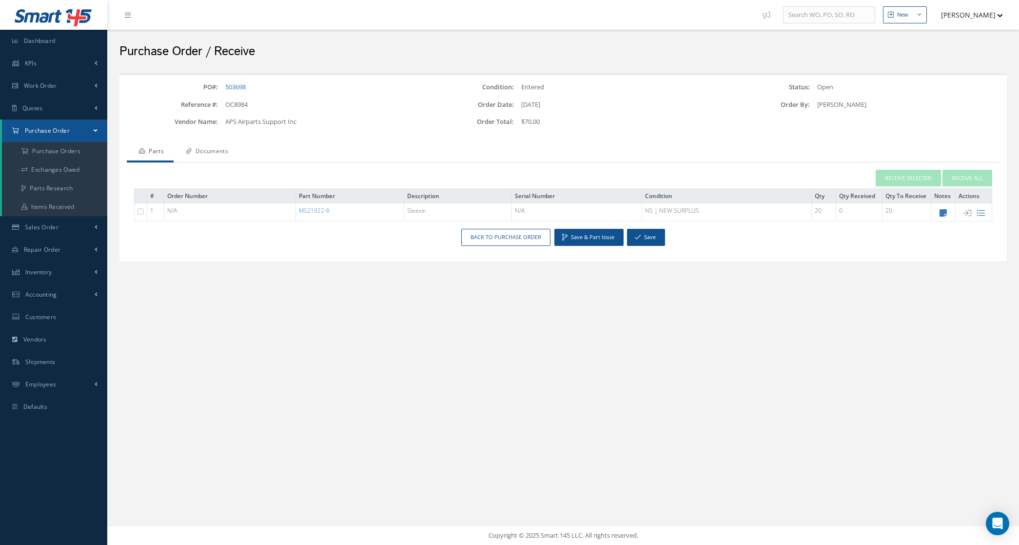
click at [197, 149] on link "Documents" at bounding box center [206, 152] width 64 height 20
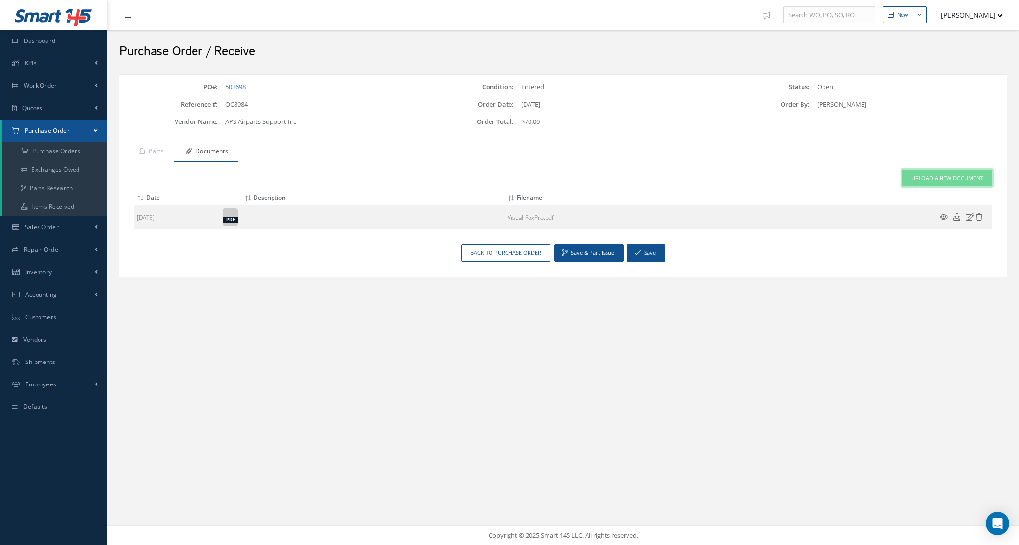
click at [960, 171] on link "Upload a New Document" at bounding box center [947, 178] width 90 height 17
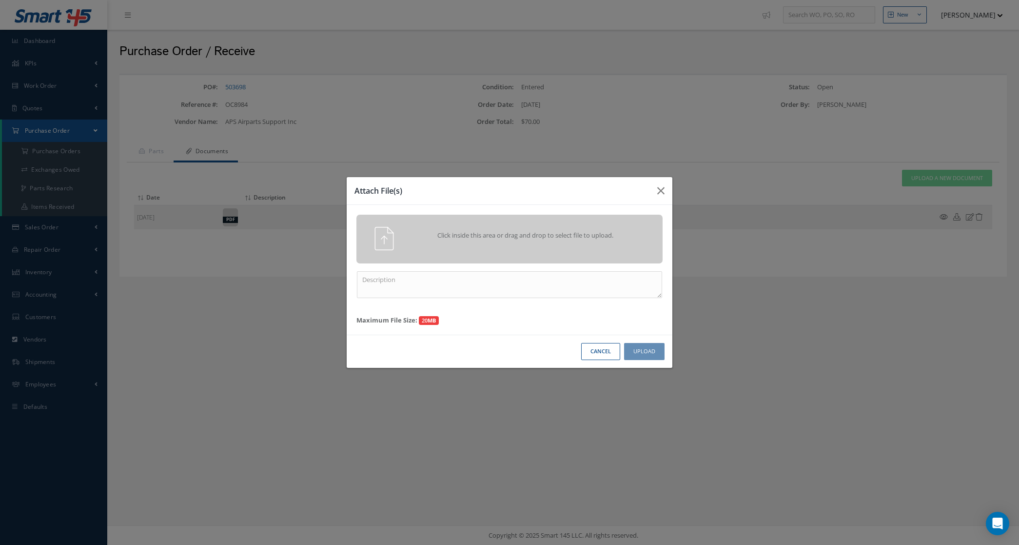
click at [441, 233] on span "Click inside this area or drag and drop to select file to upload." at bounding box center [525, 236] width 221 height 10
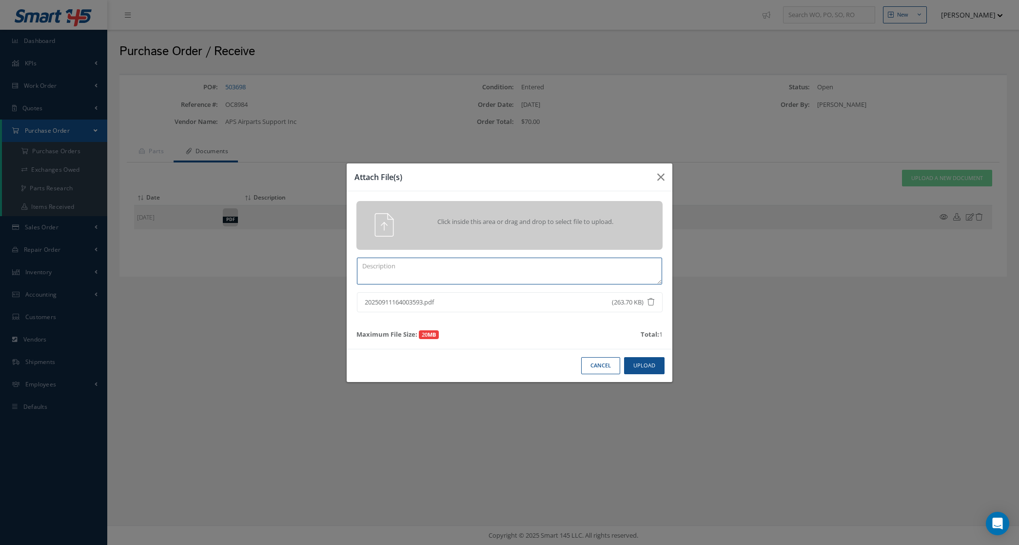
click at [537, 274] on textarea at bounding box center [509, 270] width 305 height 27
type textarea "certs"
click at [635, 362] on button "Upload" at bounding box center [644, 365] width 40 height 17
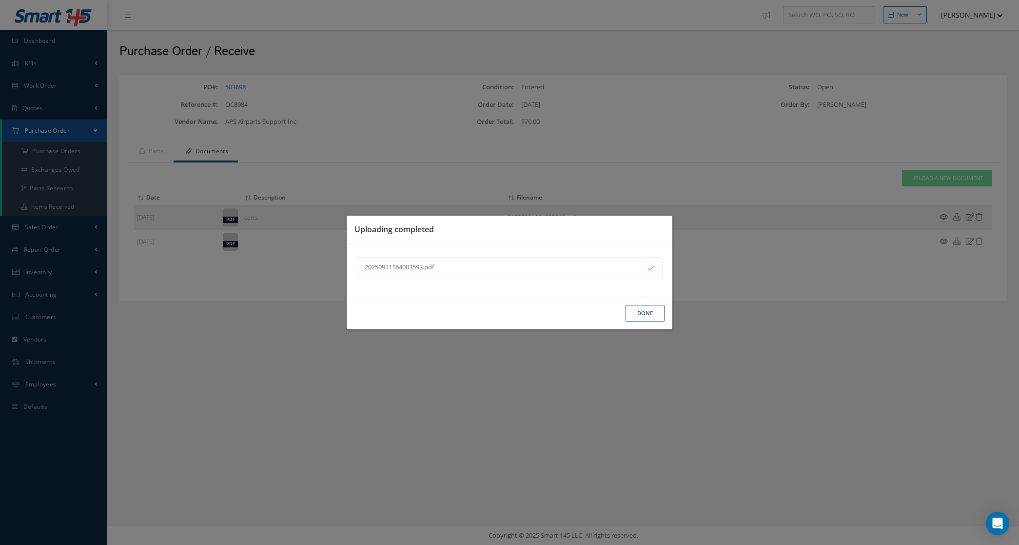
click at [642, 305] on button "Done" at bounding box center [645, 313] width 39 height 17
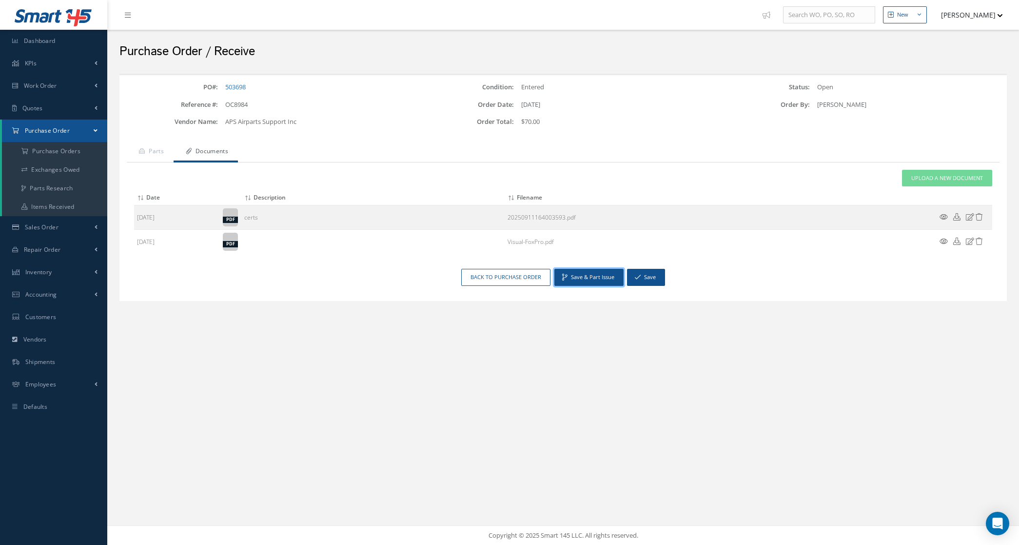
click at [593, 279] on button "Save & Part Issue" at bounding box center [588, 277] width 69 height 17
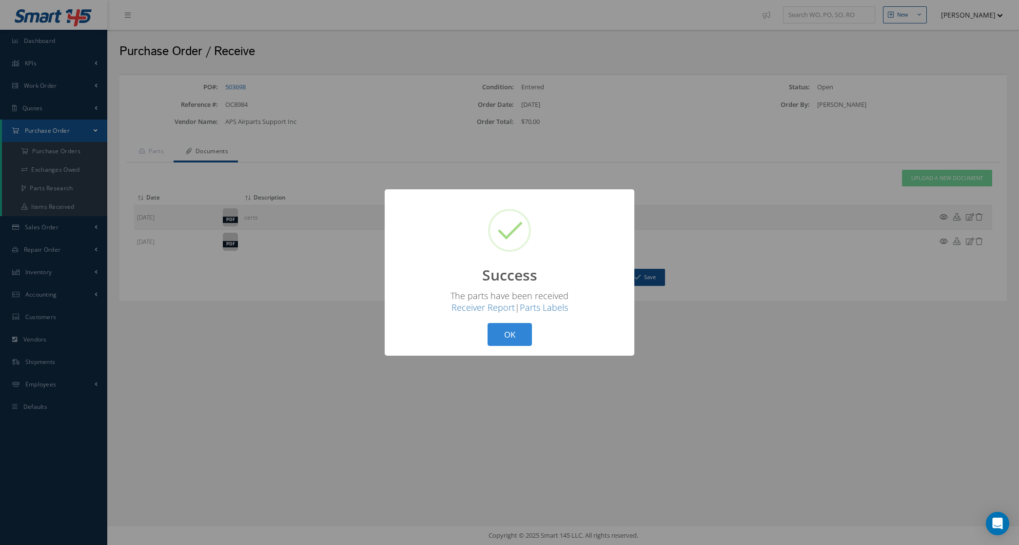
click at [506, 346] on div "? ! i Success × The parts have been received Receiver Report | Parts Labels OK …" at bounding box center [510, 272] width 250 height 166
click at [506, 340] on button "OK" at bounding box center [510, 334] width 44 height 23
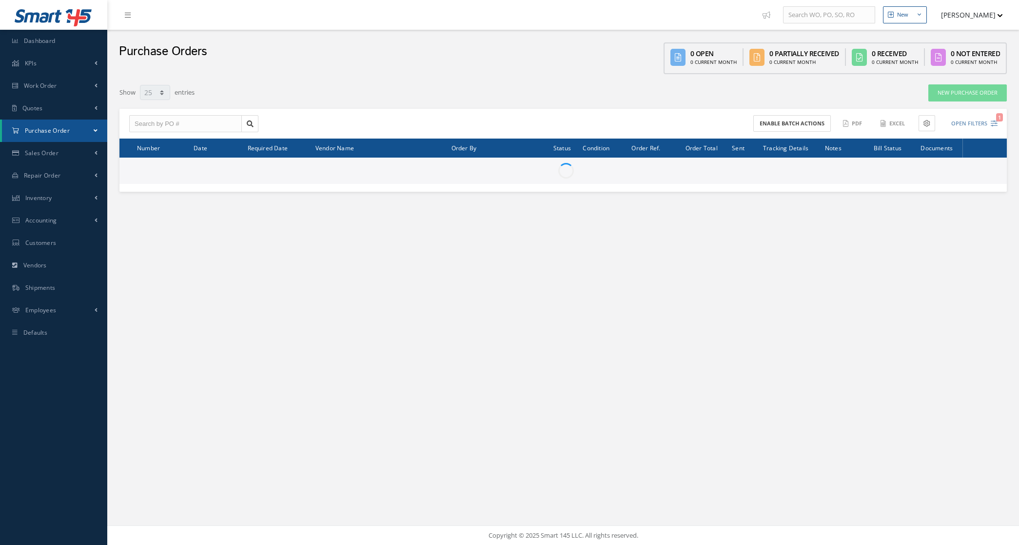
select select "25"
